Goal: Task Accomplishment & Management: Manage account settings

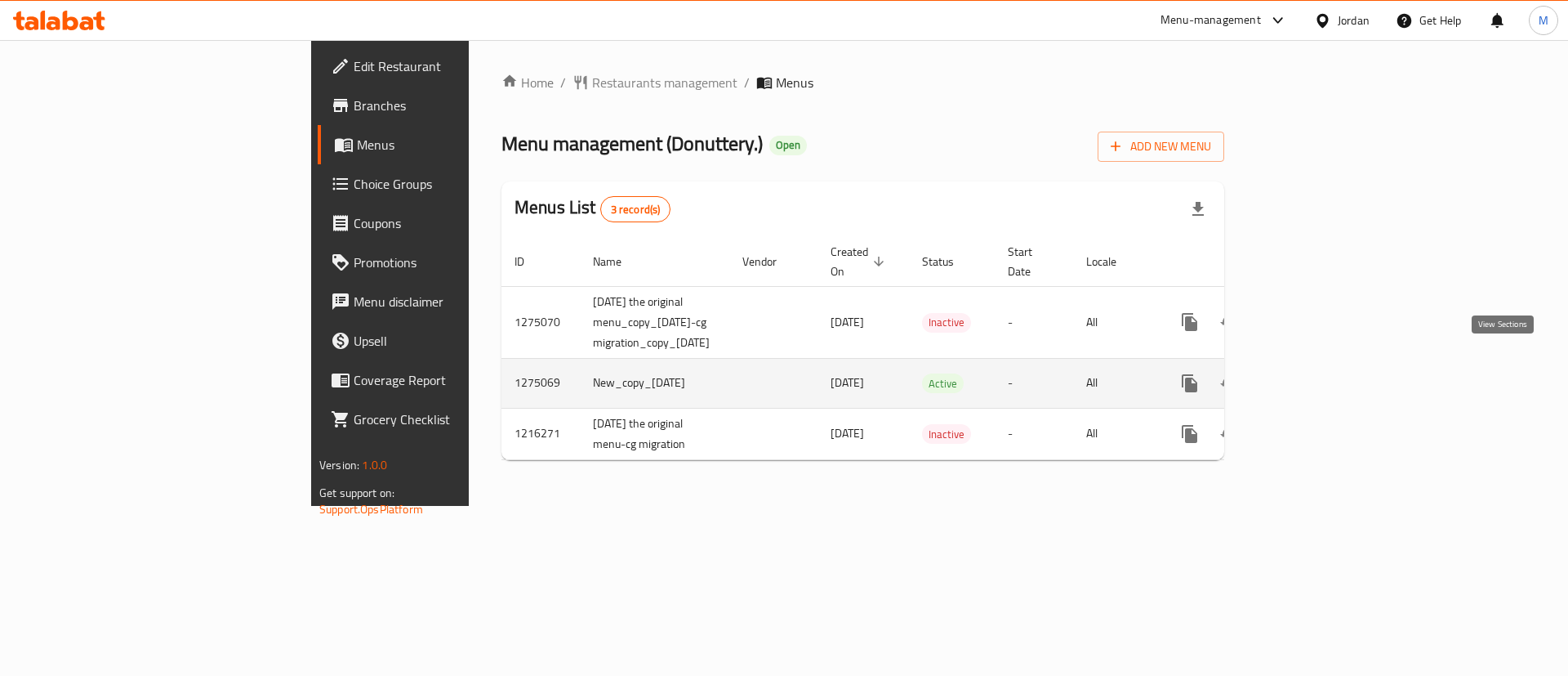
click at [1318, 373] on icon "enhanced table" at bounding box center [1308, 383] width 20 height 20
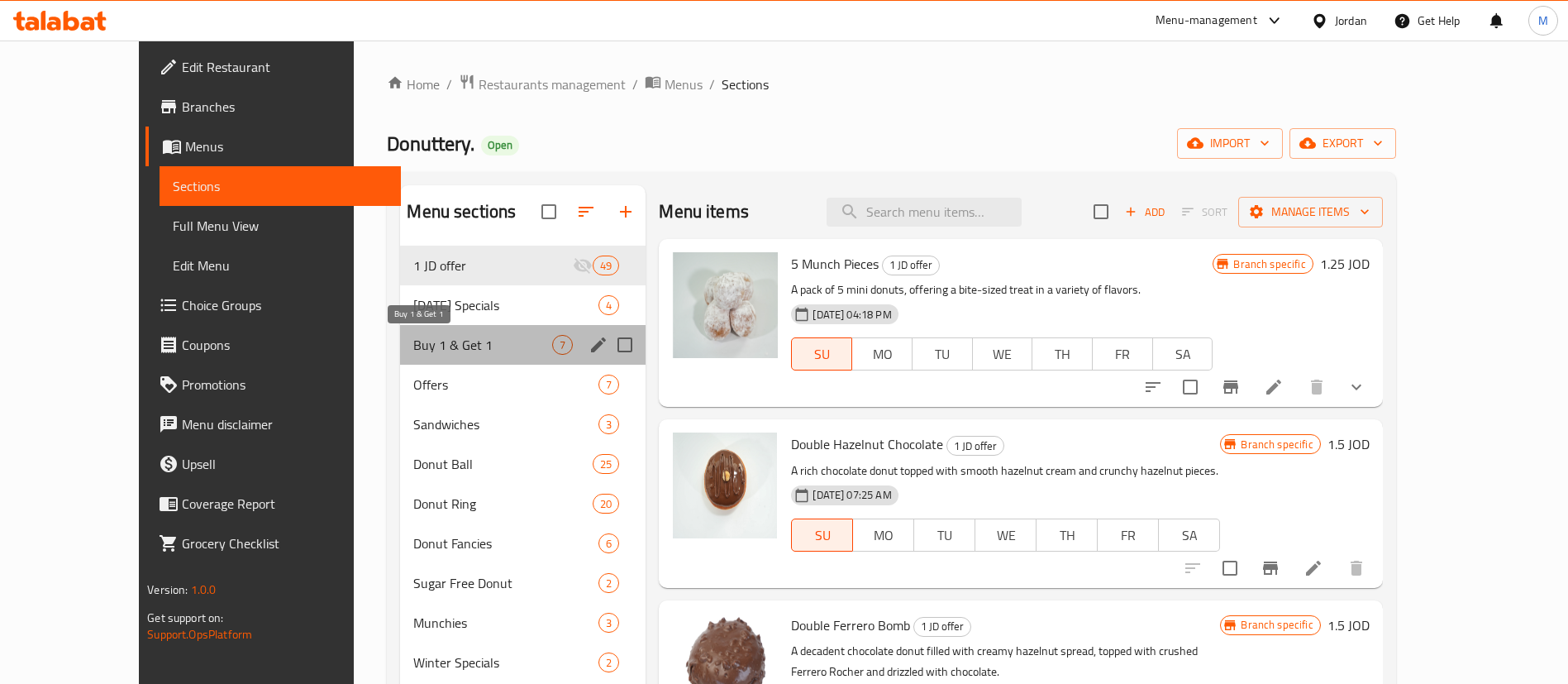
click at [476, 350] on span "Buy 1 & Get 1" at bounding box center [483, 345] width 138 height 20
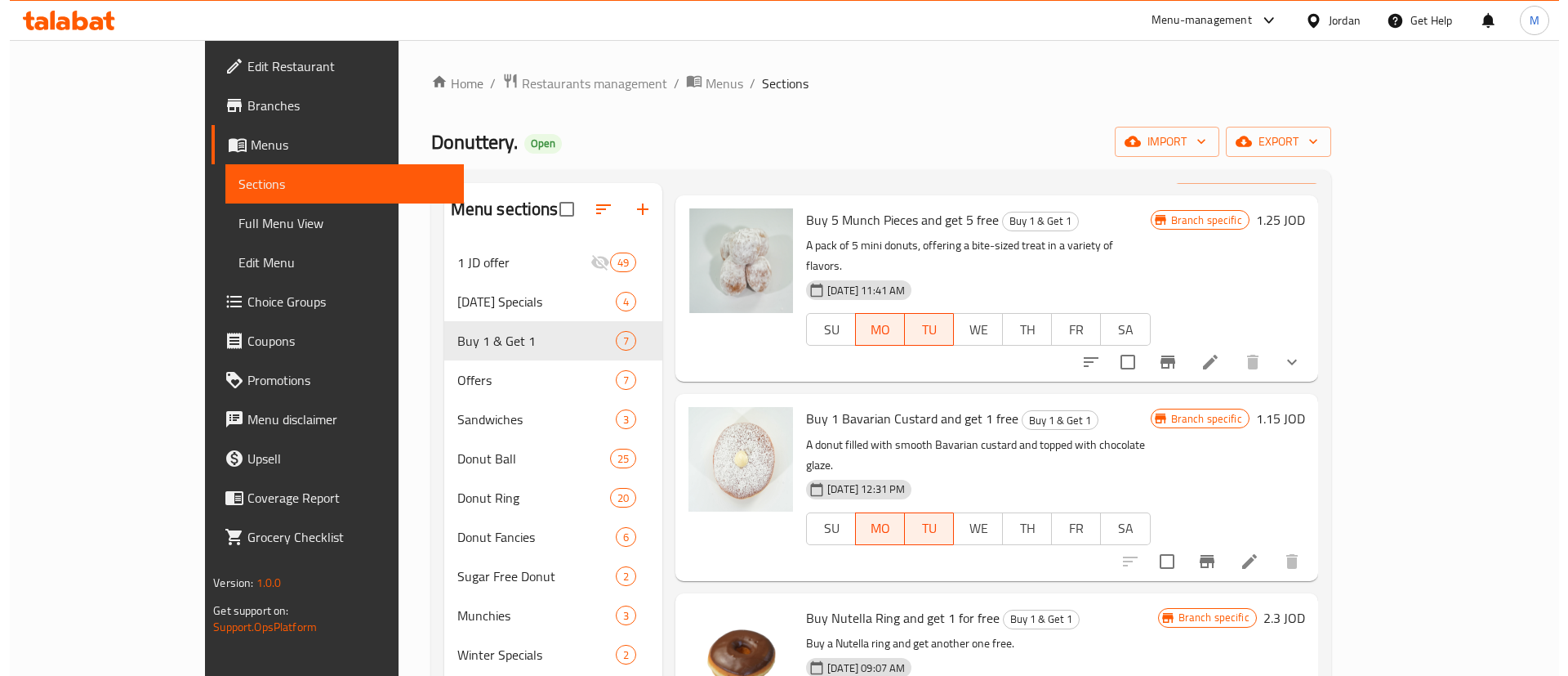
scroll to position [59, 0]
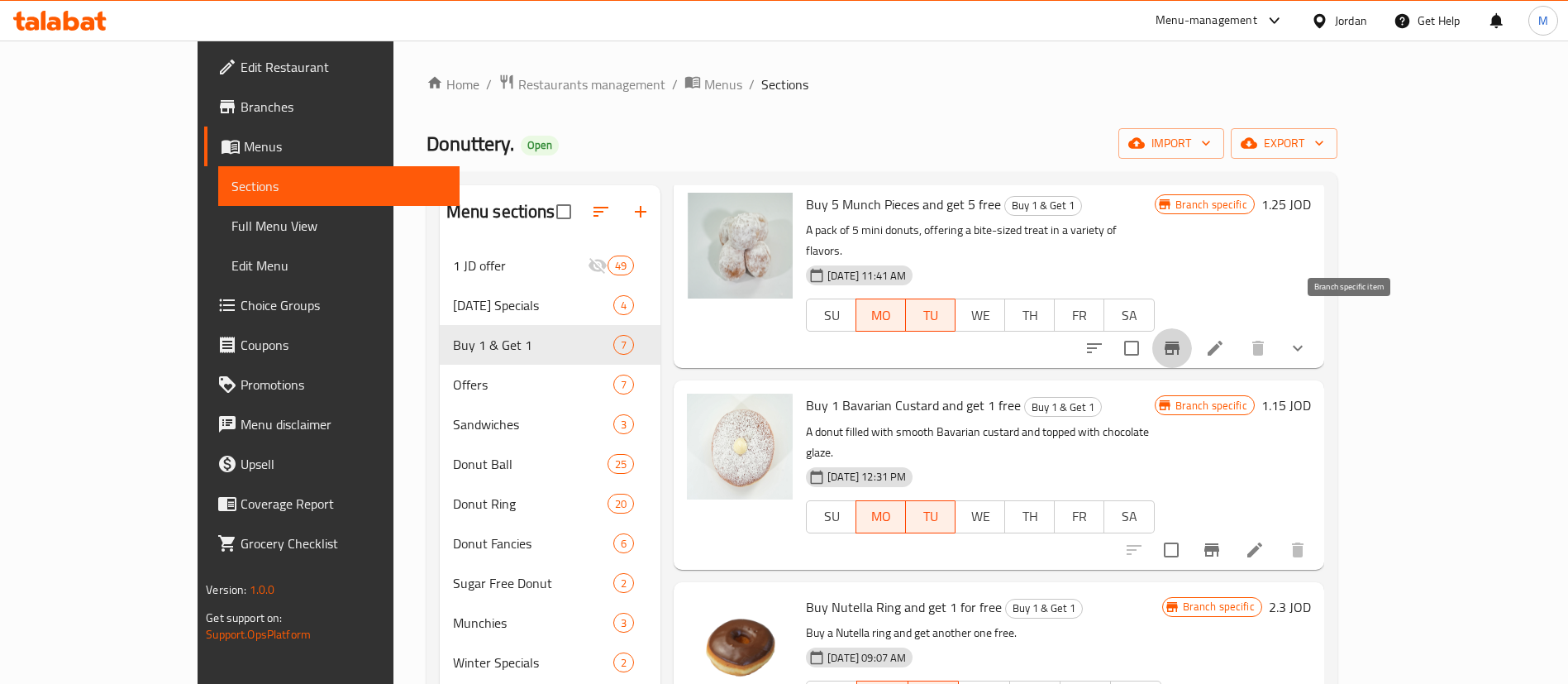
click at [1192, 333] on button "Branch-specific-item" at bounding box center [1173, 348] width 40 height 40
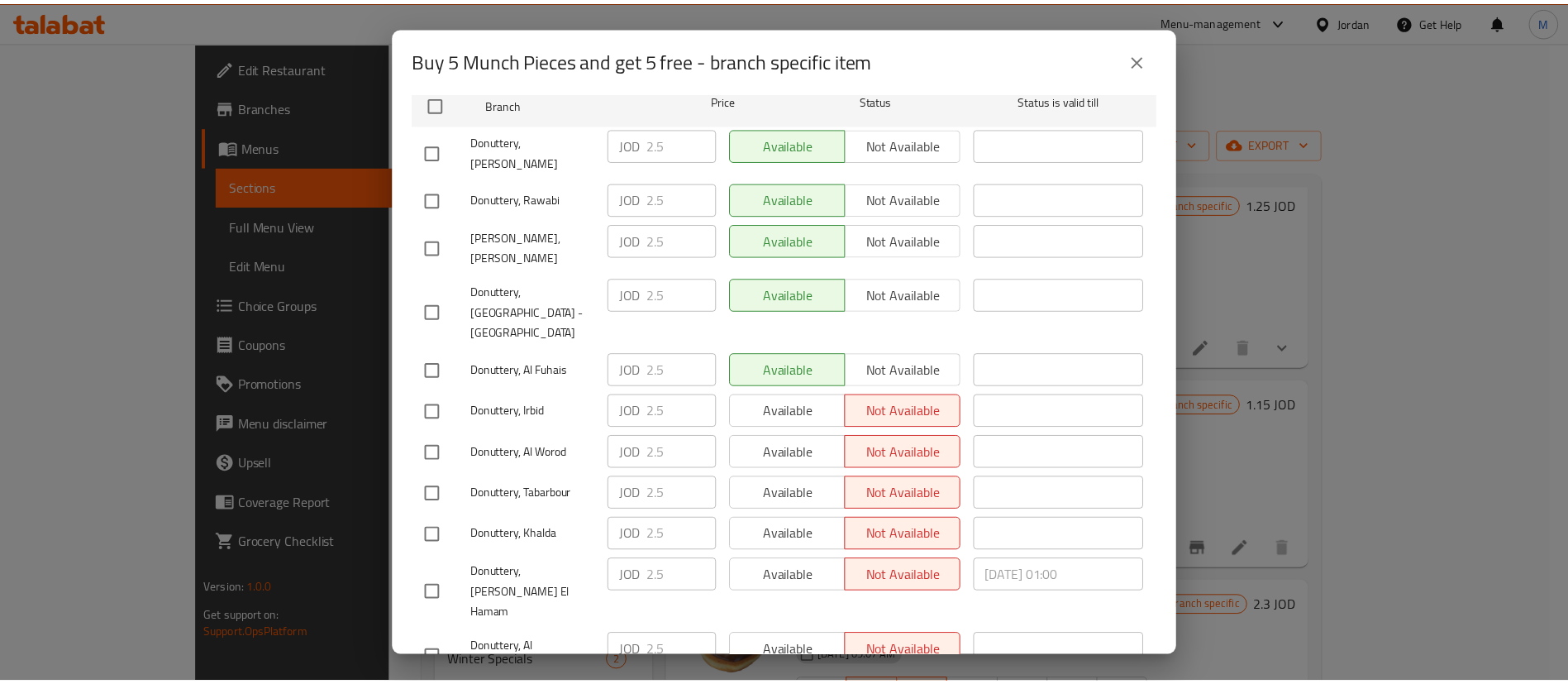
scroll to position [151, 0]
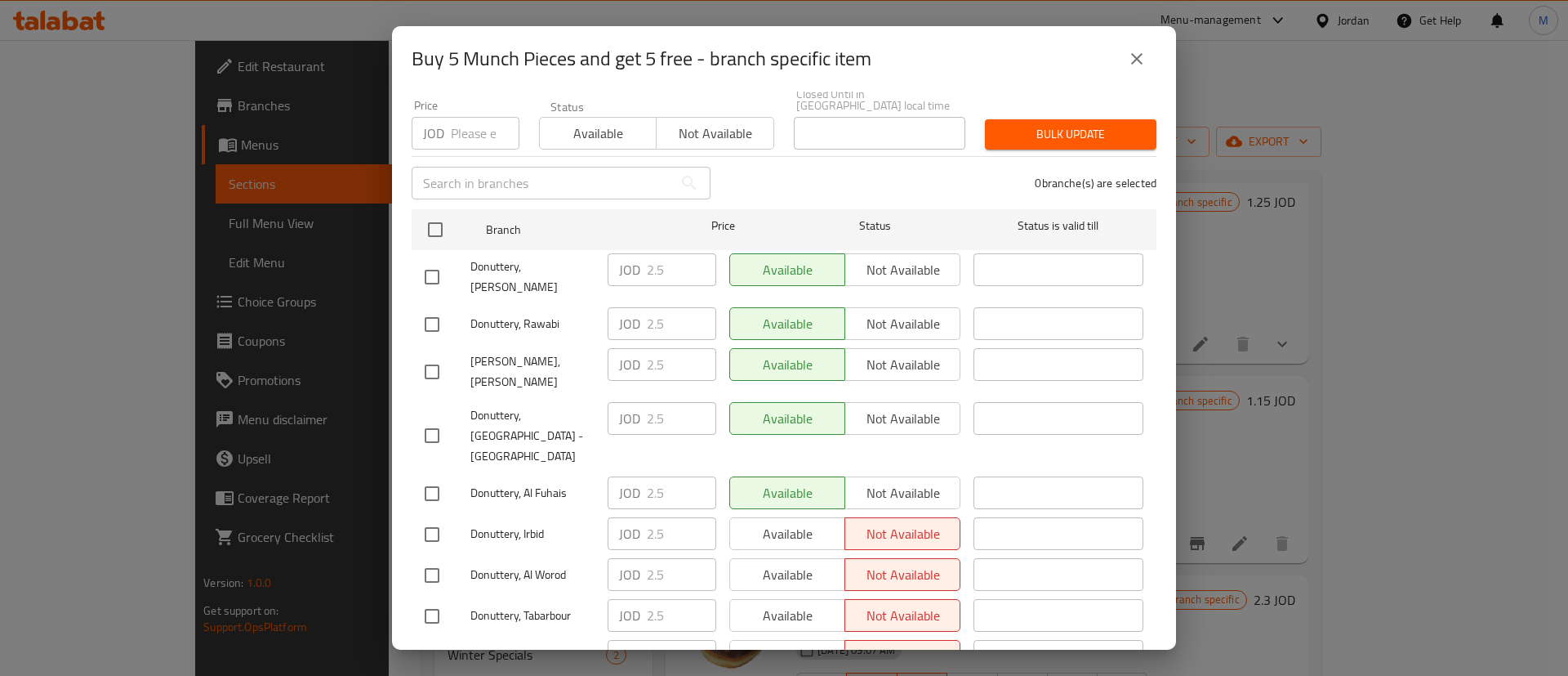
click at [1271, 228] on div "Buy 5 Munch Pieces and get 5 free - branch specific item Buy 5 Munch Pieces and…" at bounding box center [784, 338] width 1568 height 676
click at [1148, 70] on button "close" at bounding box center [1137, 59] width 40 height 40
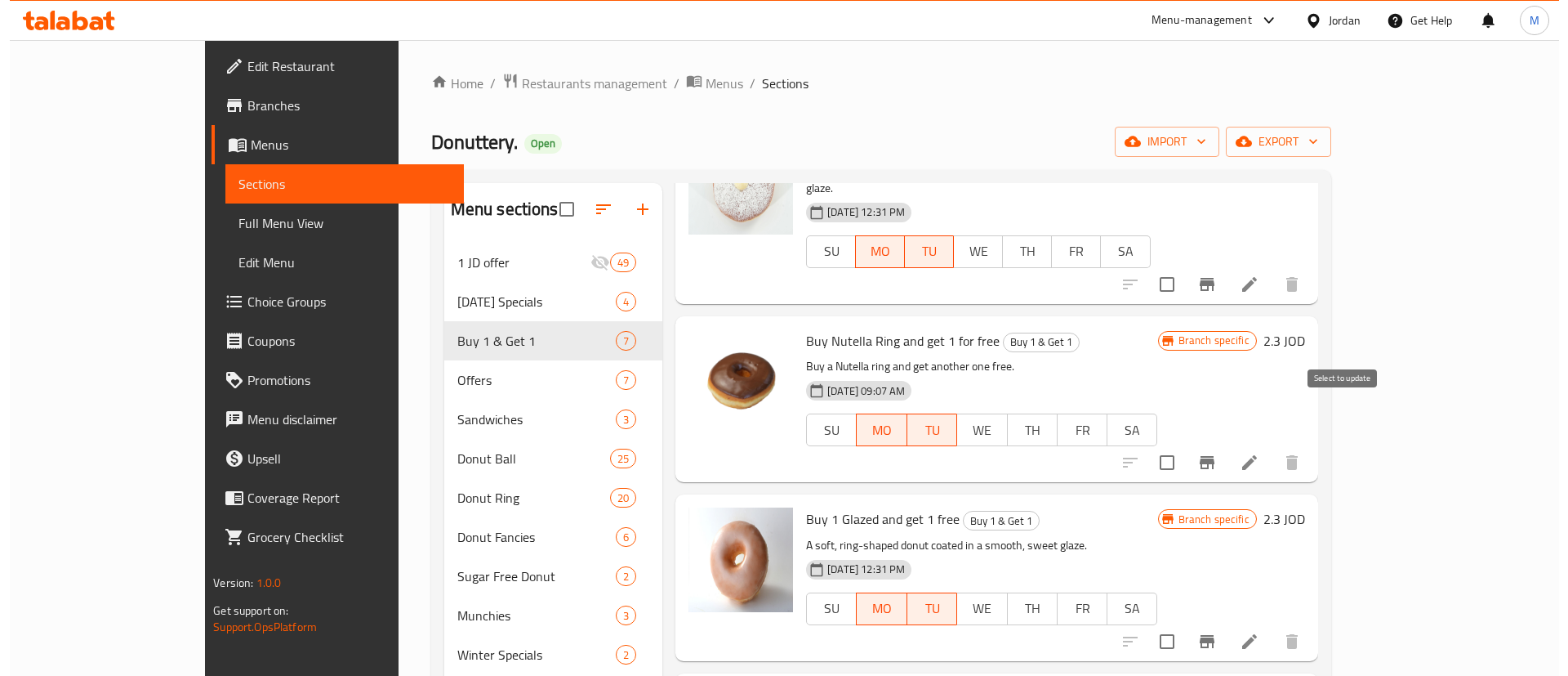
scroll to position [326, 0]
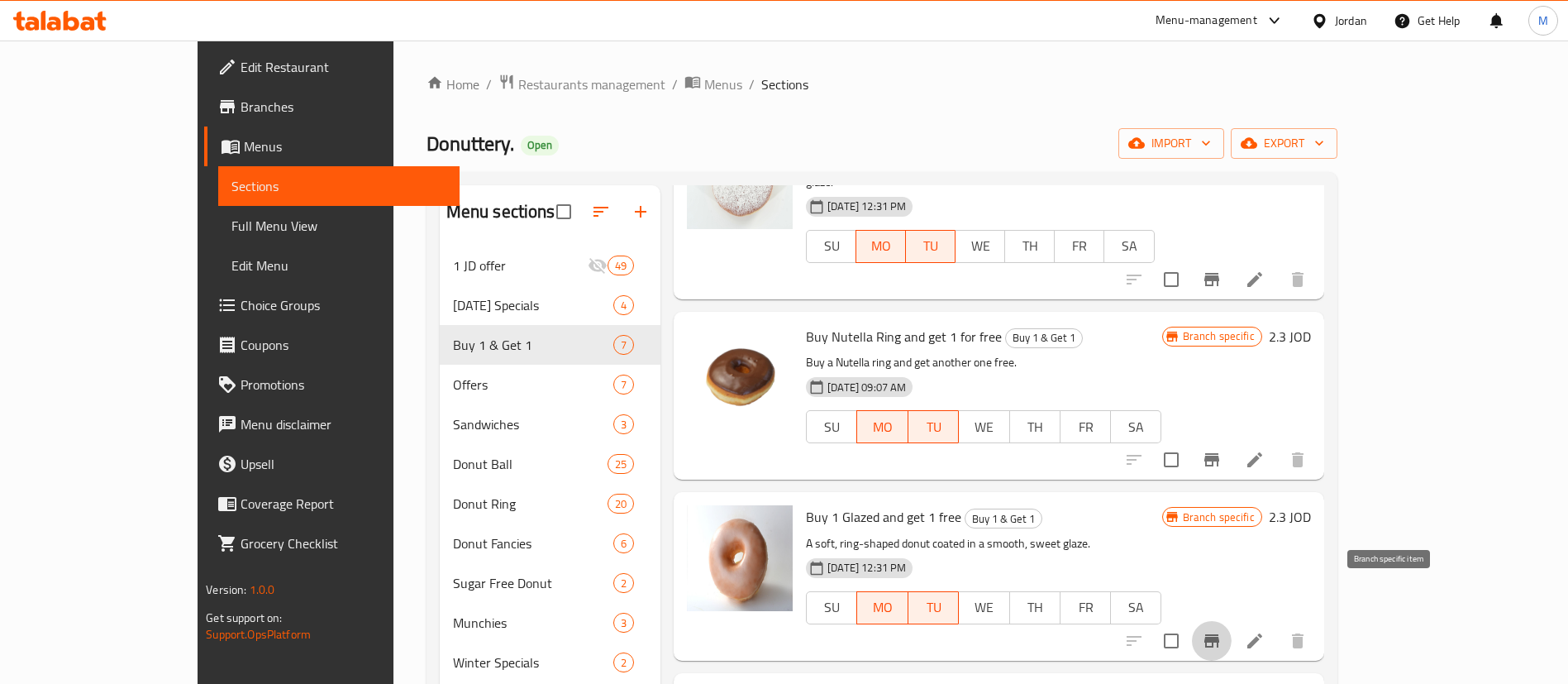
click at [1219, 634] on icon "Branch-specific-item" at bounding box center [1212, 641] width 15 height 13
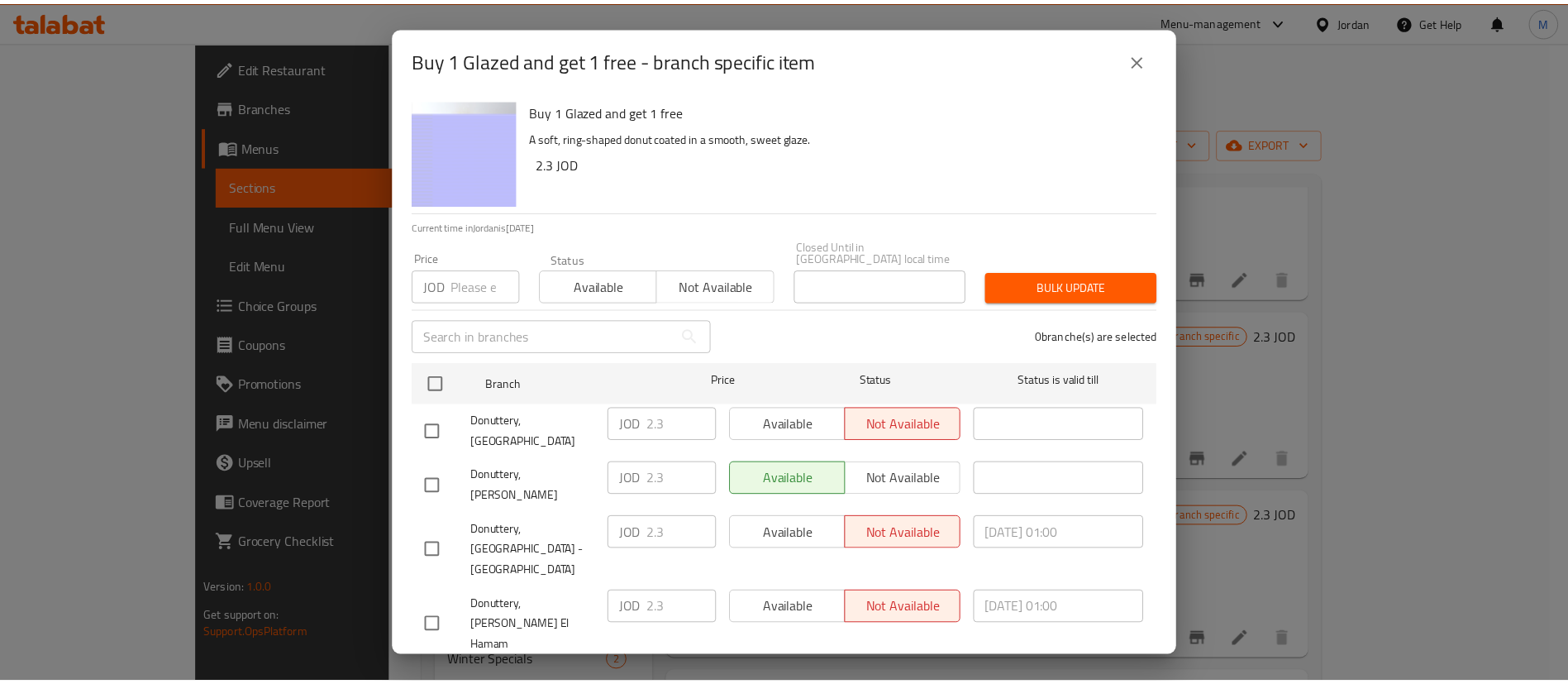
scroll to position [479, 0]
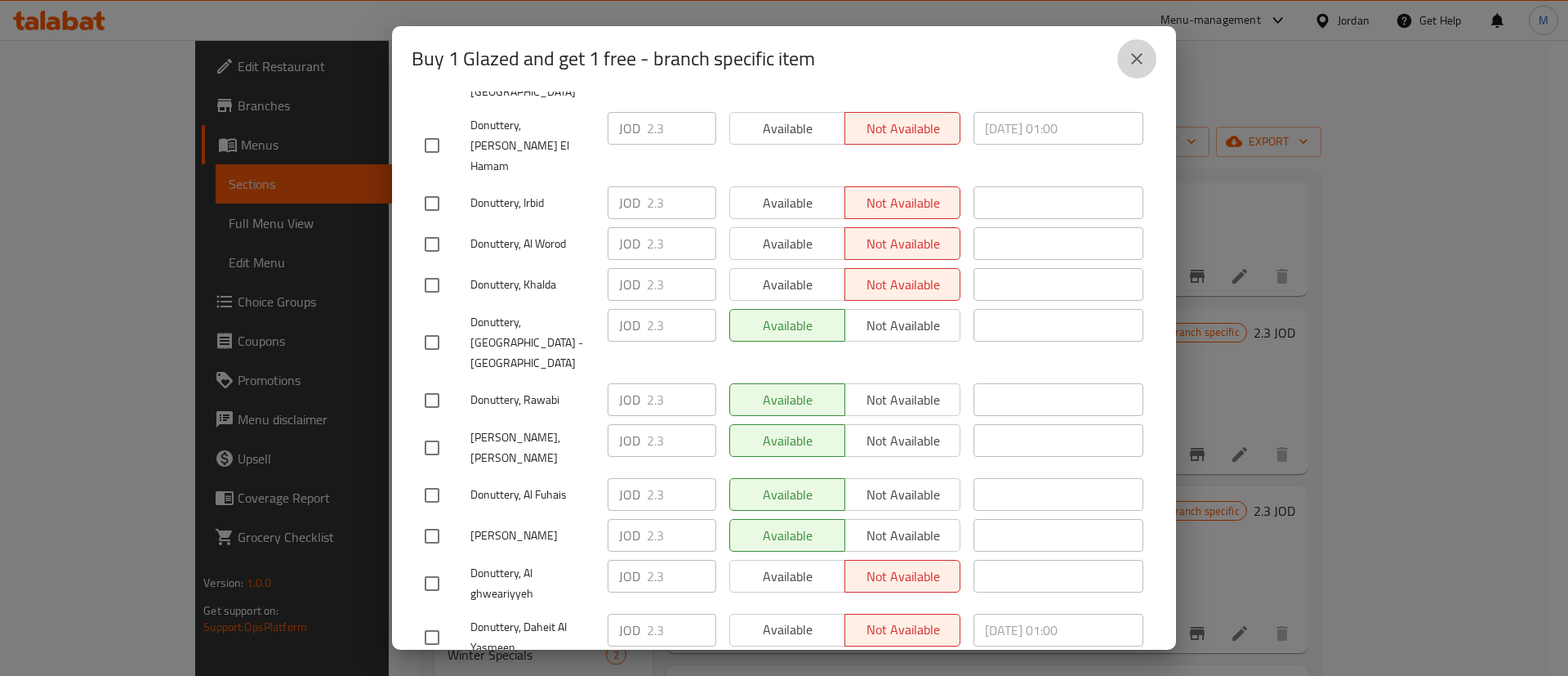
click at [1152, 55] on button "close" at bounding box center [1137, 59] width 40 height 40
